Goal: Find specific page/section: Find specific page/section

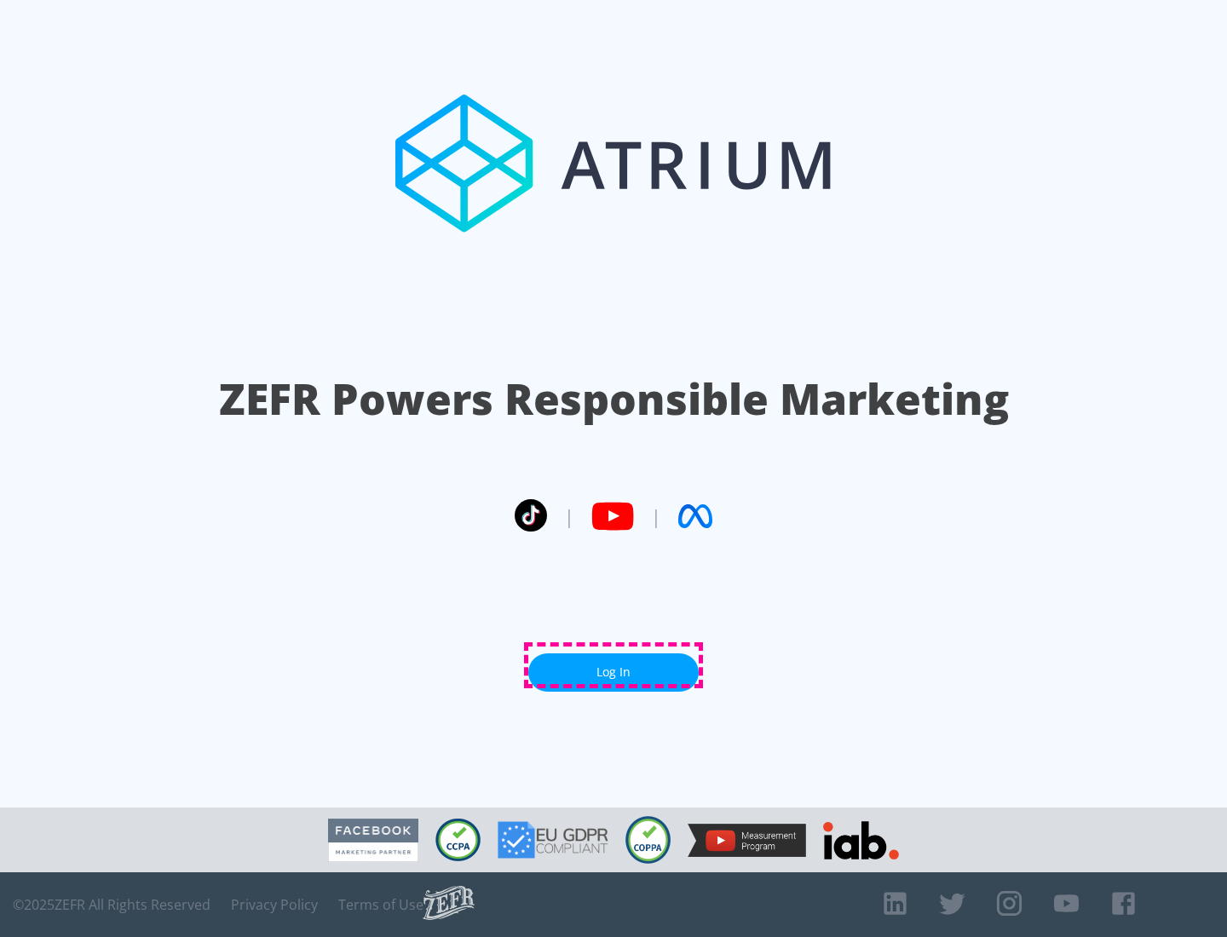
click at [613, 665] on link "Log In" at bounding box center [613, 672] width 170 height 38
